Goal: Obtain resource: Obtain resource

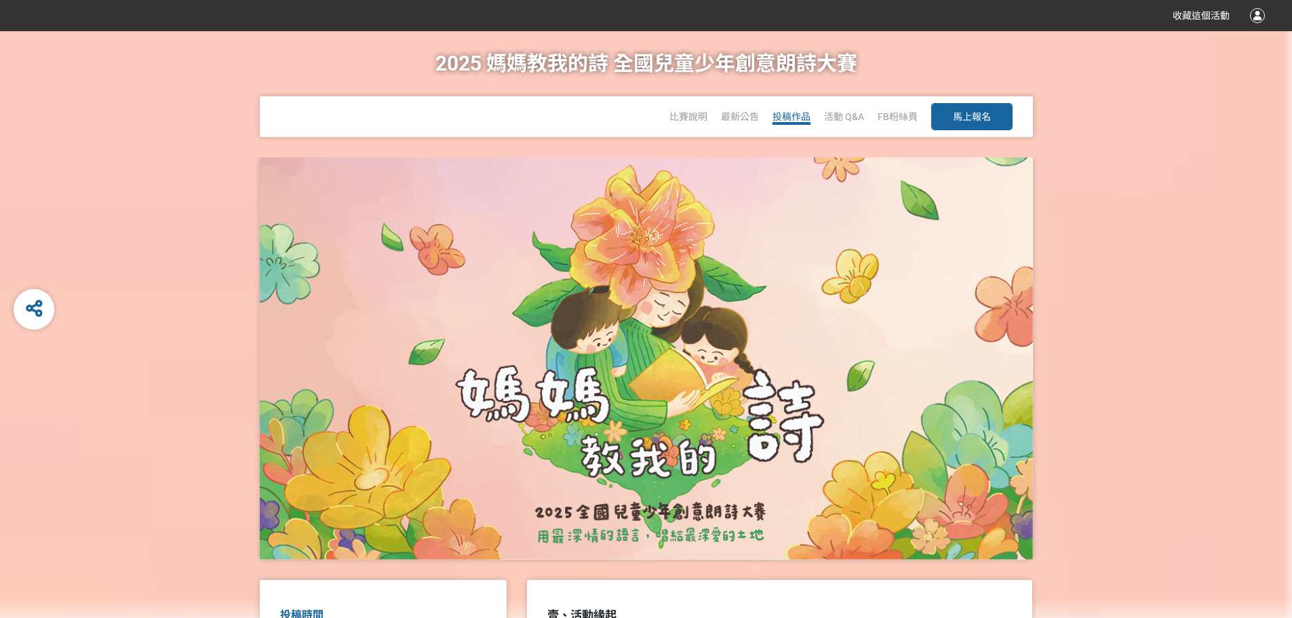
click at [798, 113] on span "投稿作品" at bounding box center [791, 116] width 38 height 11
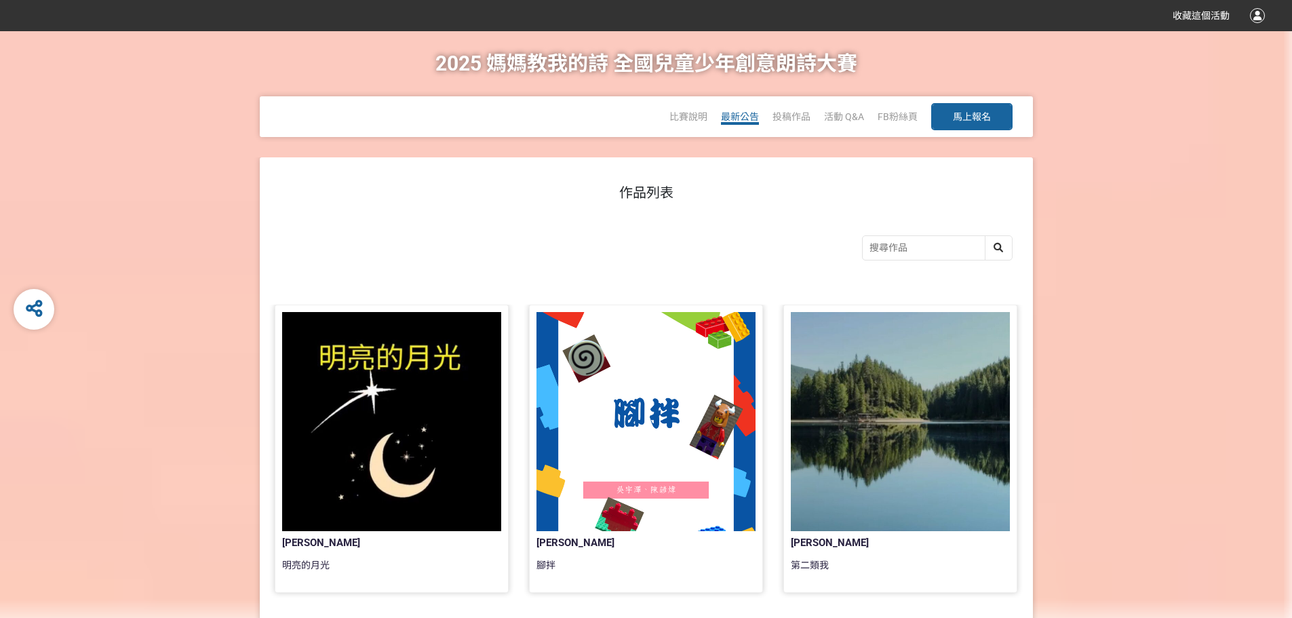
click at [744, 118] on span "最新公告" at bounding box center [740, 116] width 38 height 11
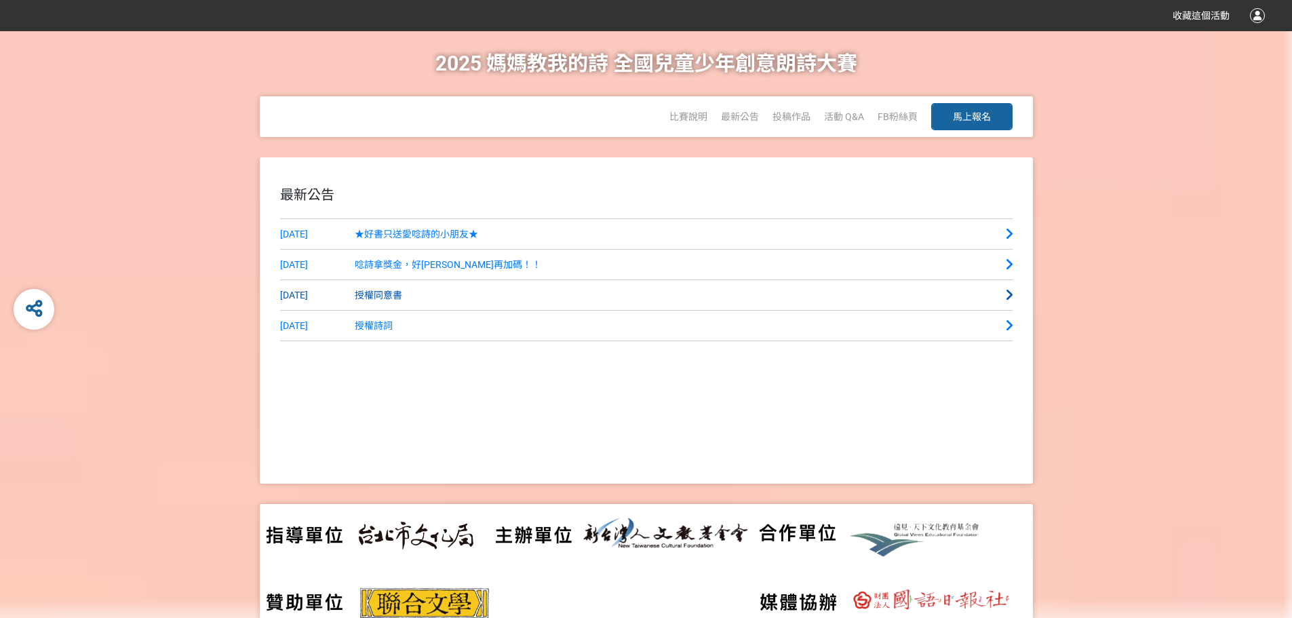
click at [390, 295] on span "授權同意書" at bounding box center [378, 295] width 47 height 11
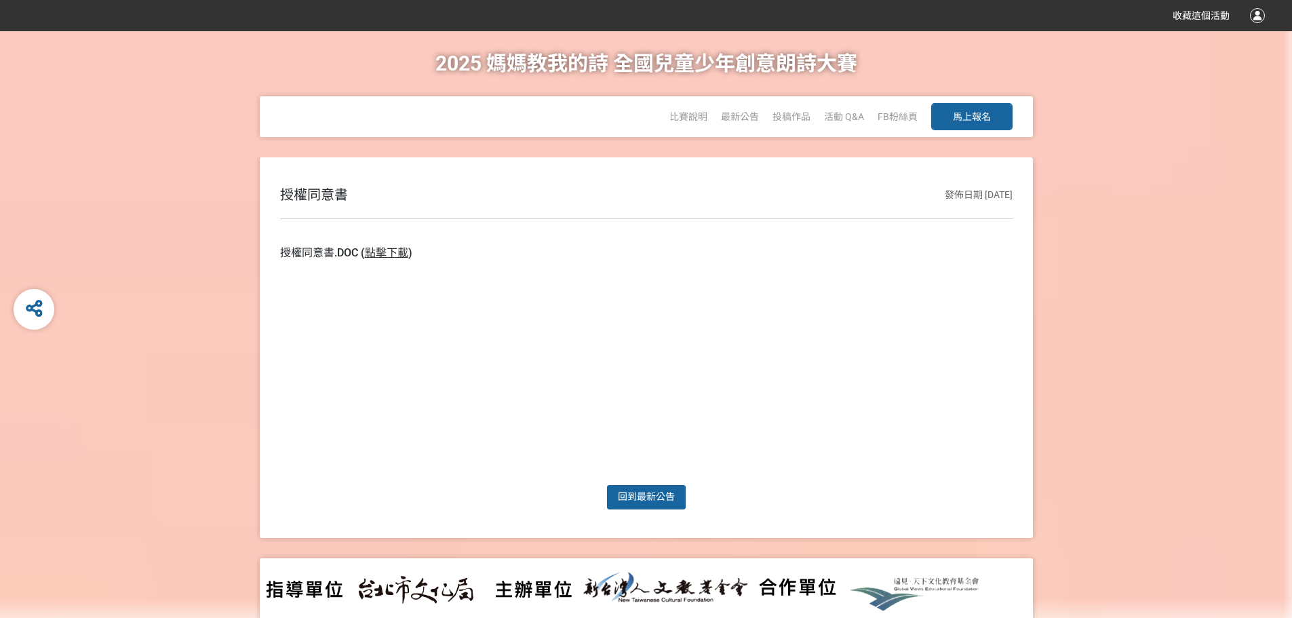
click at [388, 248] on link "點擊下載" at bounding box center [386, 252] width 43 height 13
click at [699, 117] on span "比賽說明" at bounding box center [688, 116] width 38 height 11
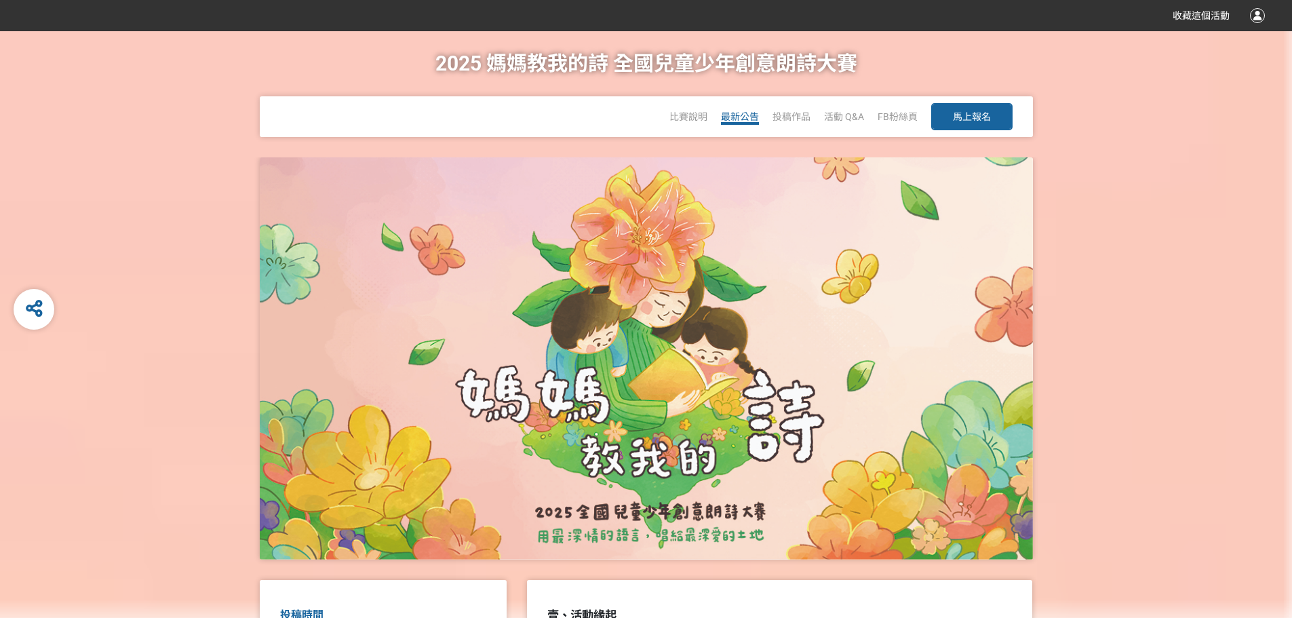
click at [737, 117] on span "最新公告" at bounding box center [740, 116] width 38 height 11
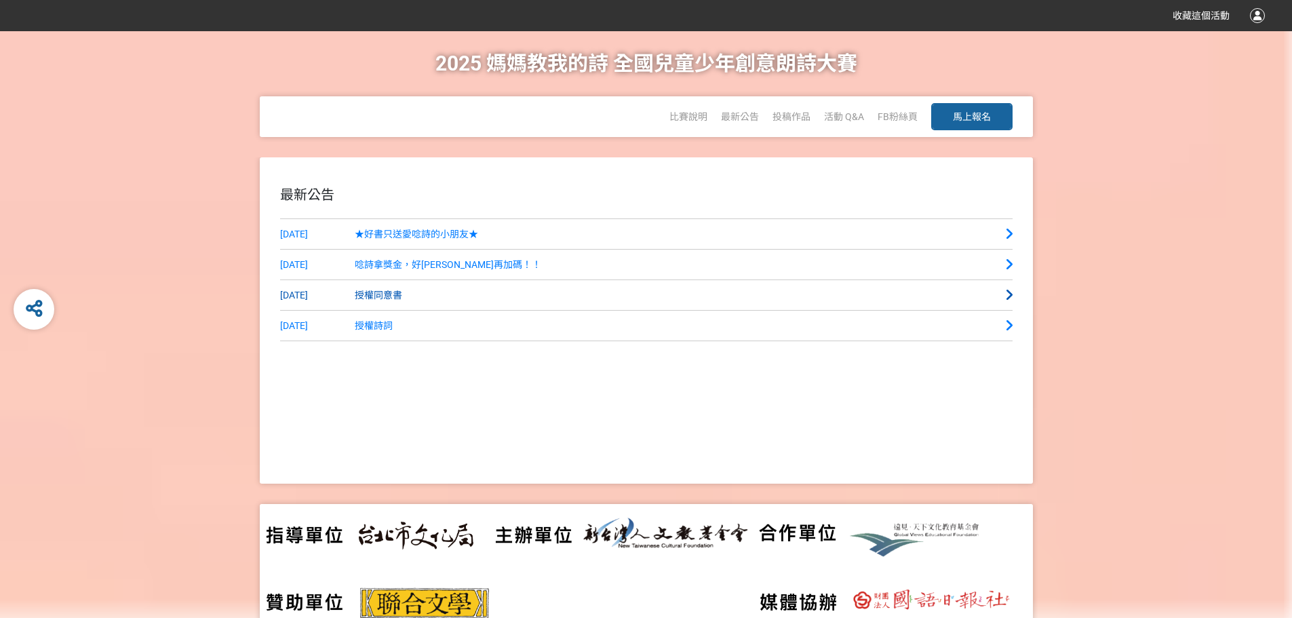
click at [389, 290] on span "授權同意書" at bounding box center [378, 295] width 47 height 11
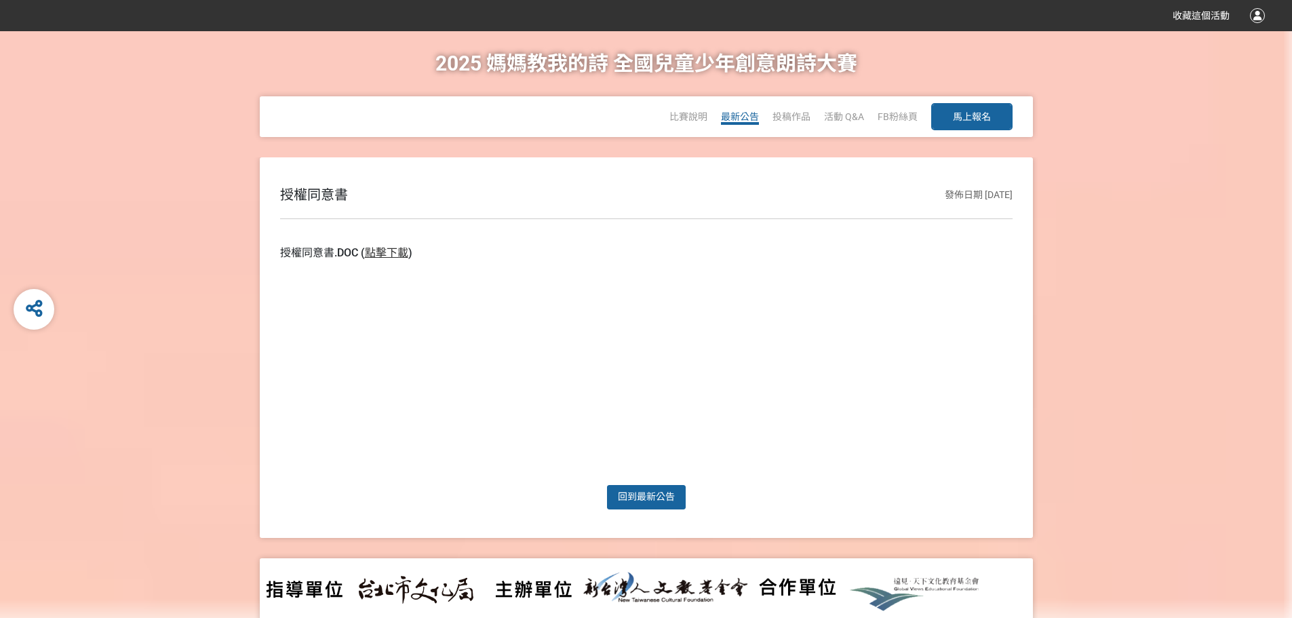
click at [727, 114] on span "最新公告" at bounding box center [740, 116] width 38 height 11
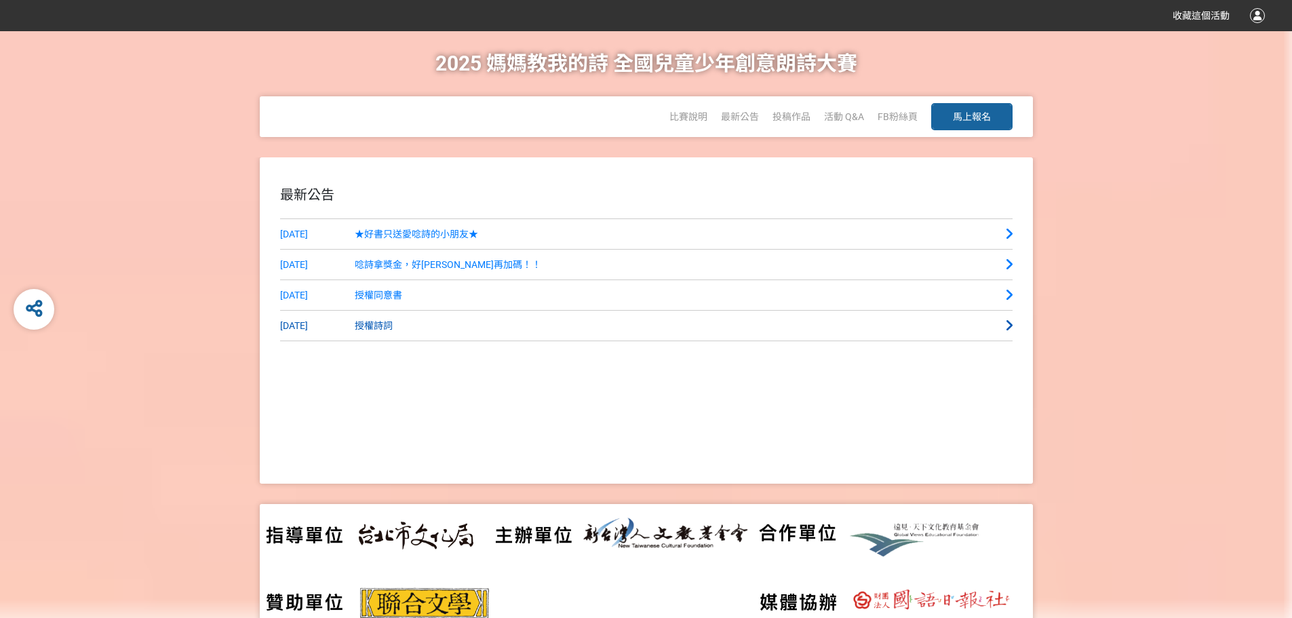
click at [355, 328] on span "授權詩詞" at bounding box center [374, 325] width 38 height 11
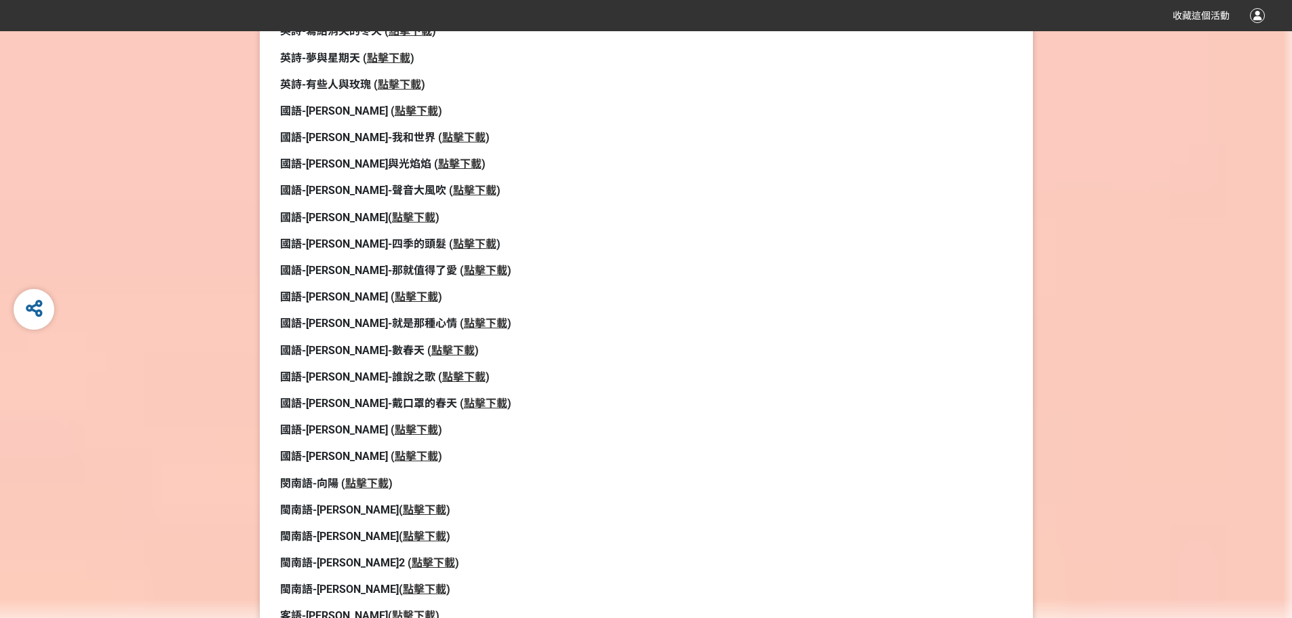
scroll to position [407, 0]
click at [395, 112] on strong "點擊下載" at bounding box center [416, 111] width 43 height 13
